Goal: Information Seeking & Learning: Learn about a topic

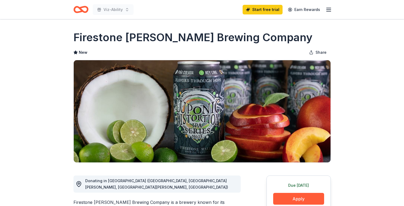
drag, startPoint x: 66, startPoint y: 35, endPoint x: 263, endPoint y: 38, distance: 197.6
drag, startPoint x: 264, startPoint y: 37, endPoint x: 54, endPoint y: 42, distance: 210.2
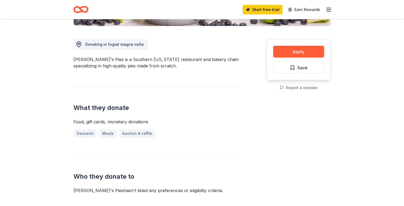
scroll to position [143, 0]
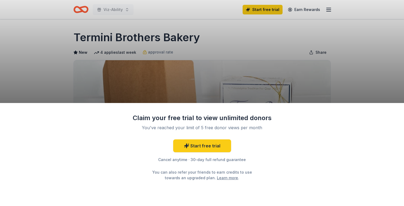
scroll to position [99, 0]
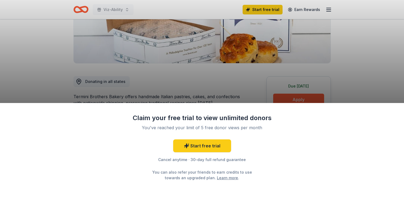
click at [311, 81] on div "Claim your free trial to view unlimited donors You've reached your limit of 5 f…" at bounding box center [202, 103] width 404 height 206
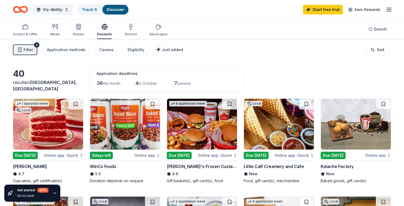
click at [28, 50] on span "Filter" at bounding box center [28, 50] width 9 height 6
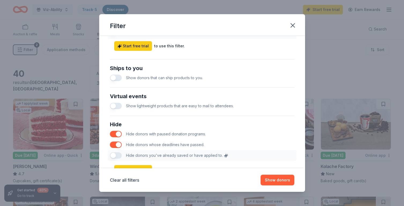
scroll to position [257, 0]
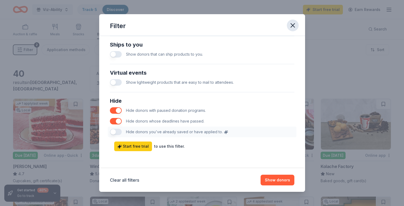
click at [290, 24] on icon "button" at bounding box center [293, 26] width 8 height 8
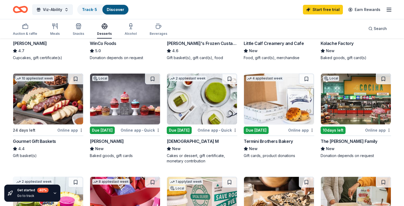
scroll to position [123, 0]
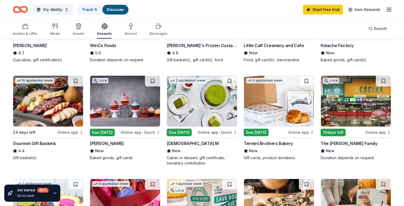
scroll to position [7, 0]
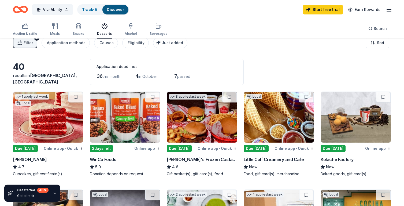
click at [274, 130] on img at bounding box center [279, 117] width 70 height 51
click at [73, 125] on img at bounding box center [48, 117] width 70 height 51
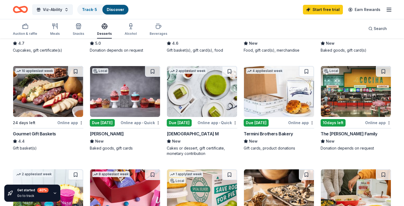
scroll to position [131, 0]
click at [132, 99] on img at bounding box center [125, 91] width 70 height 51
click at [342, 102] on img at bounding box center [356, 91] width 70 height 51
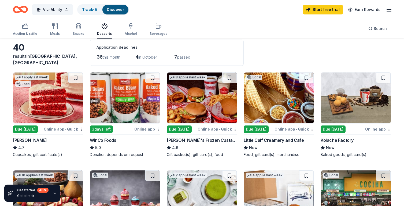
scroll to position [0, 0]
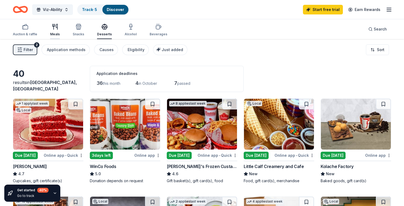
click at [52, 29] on icon "button" at bounding box center [55, 27] width 6 height 6
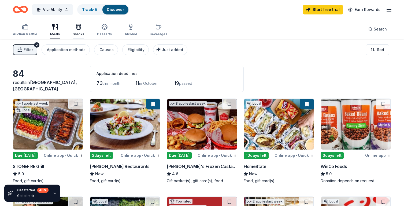
click at [83, 29] on div "button" at bounding box center [79, 27] width 12 height 6
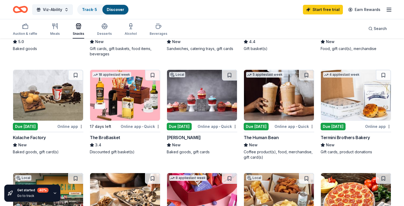
scroll to position [234, 0]
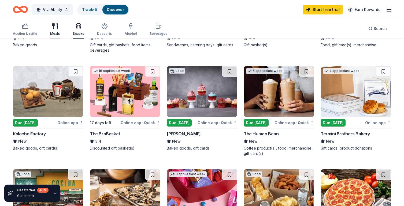
click at [57, 25] on icon "button" at bounding box center [55, 26] width 6 height 6
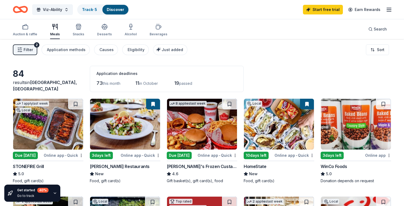
click at [24, 51] on span "Filter" at bounding box center [28, 50] width 9 height 6
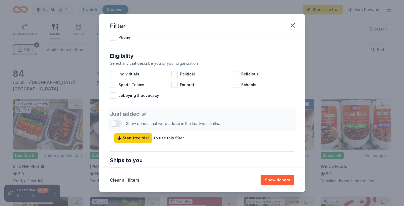
scroll to position [257, 0]
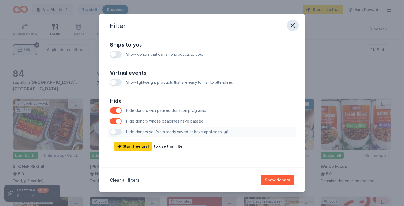
click at [295, 22] on icon "button" at bounding box center [293, 26] width 8 height 8
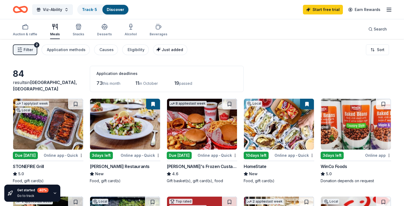
click at [167, 50] on span "Just added" at bounding box center [172, 49] width 21 height 5
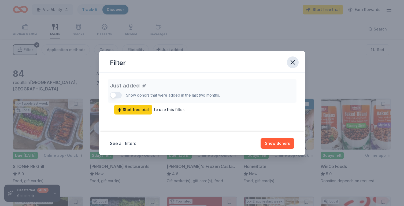
click at [289, 62] on icon "button" at bounding box center [293, 63] width 8 height 8
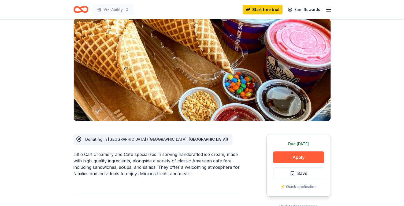
scroll to position [41, 0]
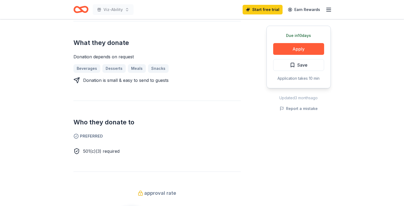
scroll to position [220, 0]
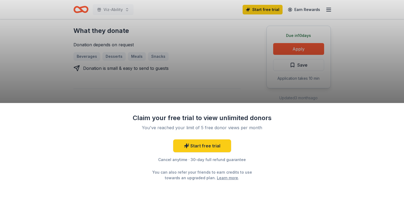
click at [217, 73] on div "Claim your free trial to view unlimited donors You've reached your limit of 5 f…" at bounding box center [202, 103] width 404 height 206
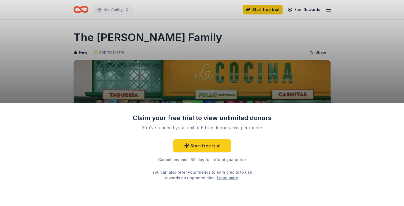
click at [78, 37] on div "Claim your free trial to view unlimited donors You've reached your limit of 5 f…" at bounding box center [202, 103] width 404 height 206
